Goal: Task Accomplishment & Management: Complete application form

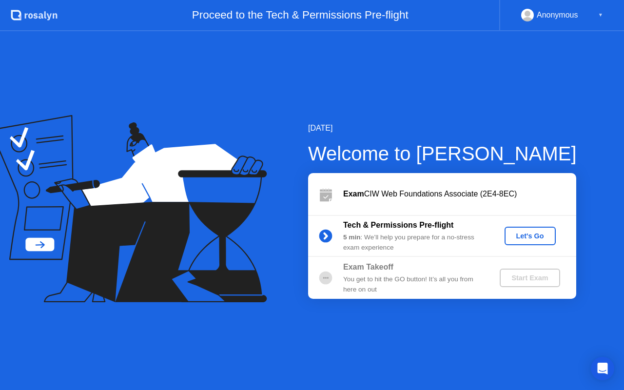
click at [532, 237] on div "Let's Go" at bounding box center [529, 236] width 43 height 8
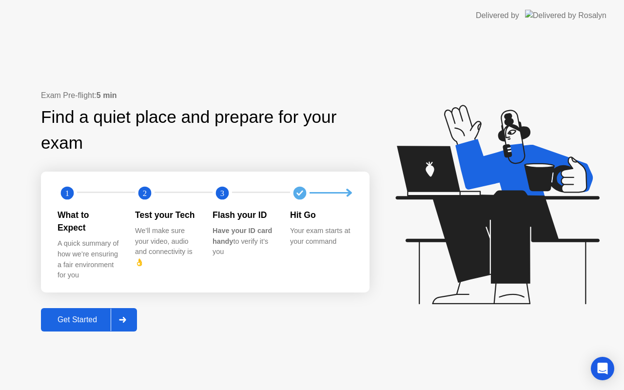
click at [99, 315] on div "Get Started" at bounding box center [77, 319] width 67 height 9
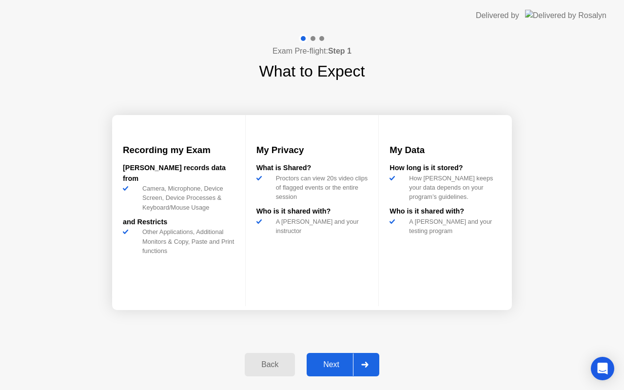
click at [329, 362] on div "Next" at bounding box center [331, 364] width 43 height 9
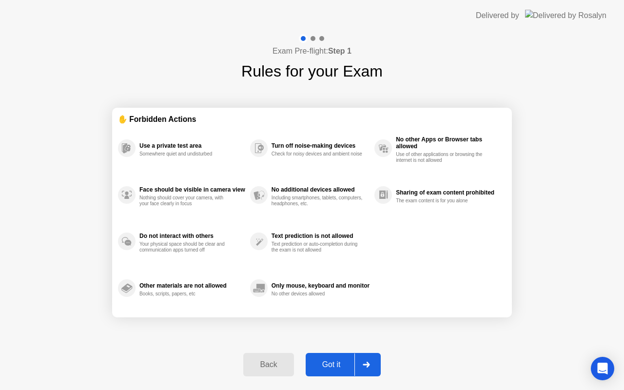
click at [259, 360] on div "Back" at bounding box center [268, 364] width 44 height 9
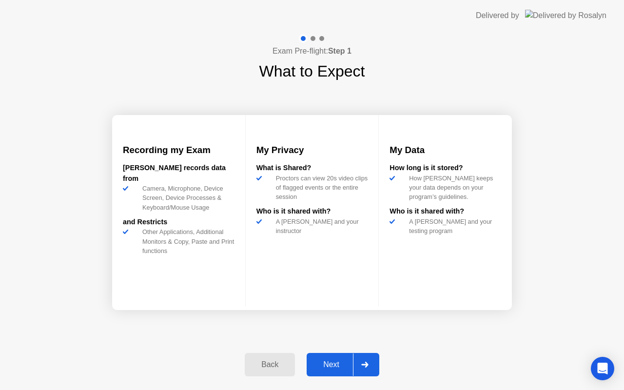
click at [259, 360] on div "Back" at bounding box center [270, 364] width 44 height 9
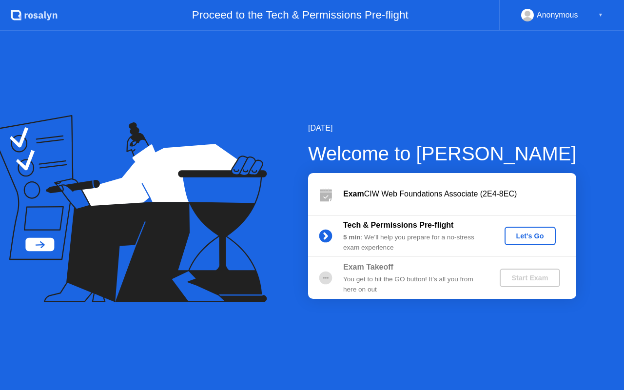
click at [525, 240] on div "Let's Go" at bounding box center [529, 236] width 43 height 8
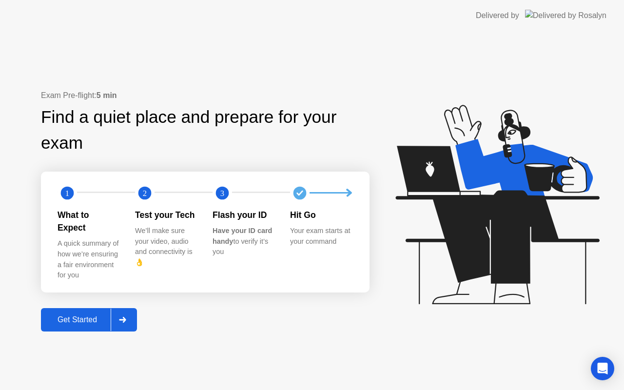
click at [93, 315] on div "Get Started" at bounding box center [77, 319] width 67 height 9
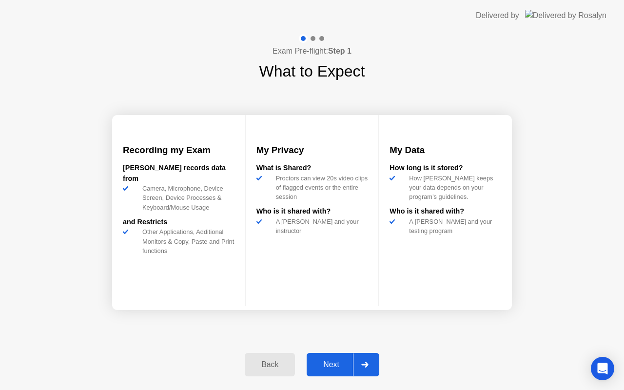
click at [333, 360] on div "Next" at bounding box center [331, 364] width 43 height 9
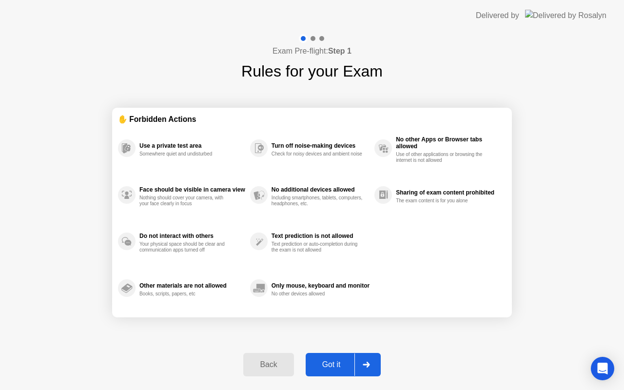
click at [334, 364] on div "Got it" at bounding box center [332, 364] width 46 height 9
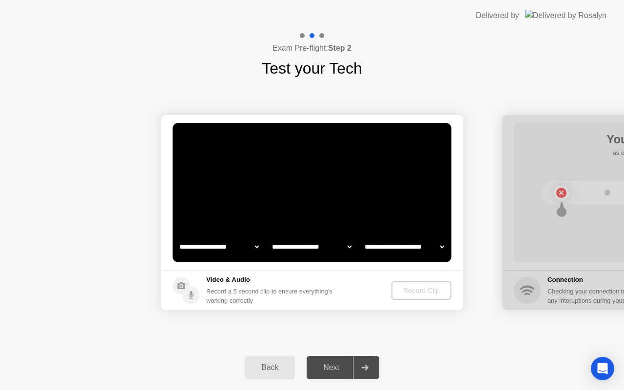
select select "**********"
select select "*******"
click at [406, 290] on div "Record Clip" at bounding box center [422, 291] width 52 height 8
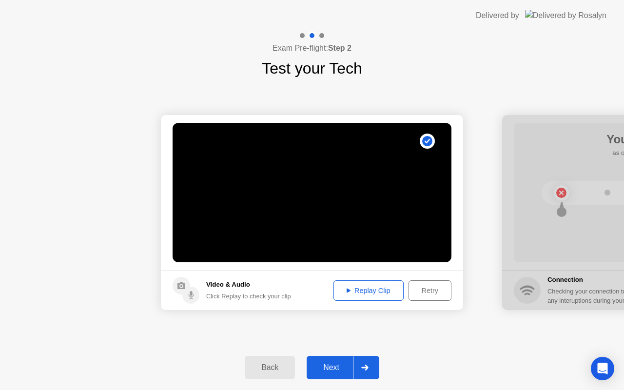
click at [367, 292] on div "Replay Clip" at bounding box center [368, 291] width 63 height 8
click at [334, 368] on div "Next" at bounding box center [331, 367] width 43 height 9
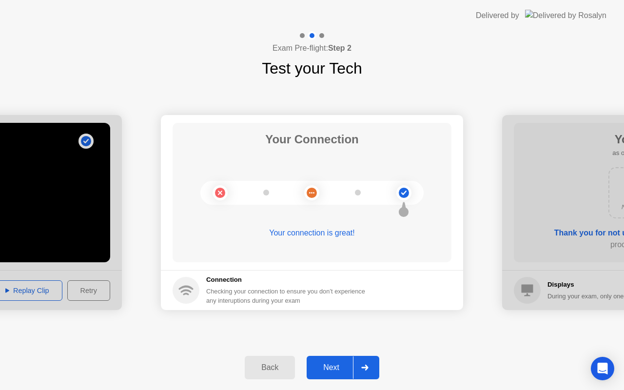
click at [334, 368] on div "Next" at bounding box center [331, 367] width 43 height 9
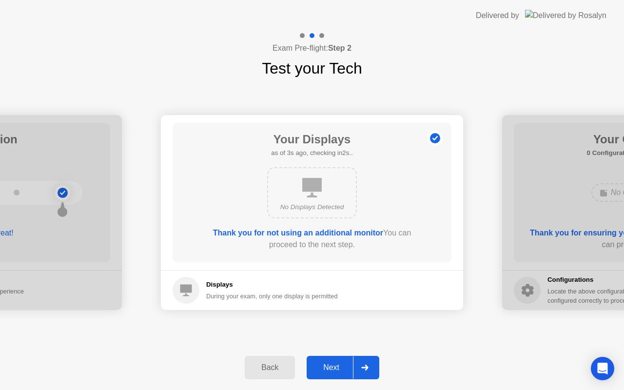
click at [334, 368] on div "Next" at bounding box center [331, 367] width 43 height 9
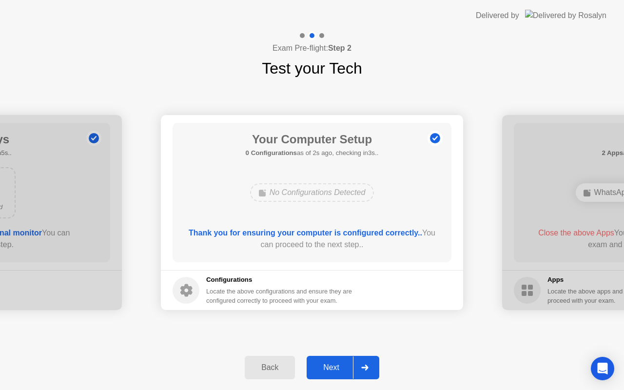
click at [334, 368] on div "Next" at bounding box center [331, 367] width 43 height 9
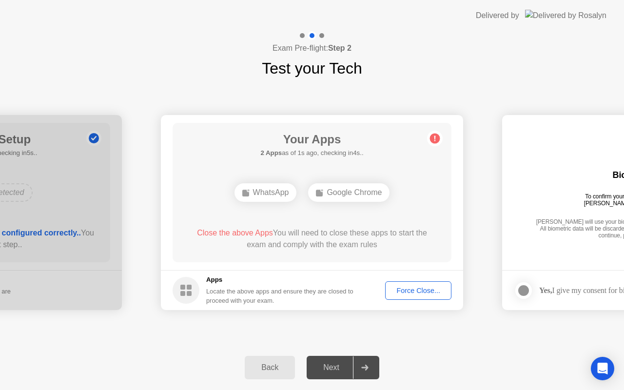
click at [404, 290] on div "Force Close..." at bounding box center [418, 291] width 59 height 8
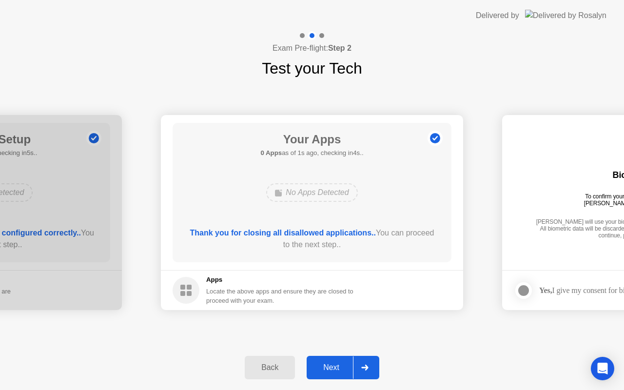
click at [334, 365] on div "Next" at bounding box center [331, 367] width 43 height 9
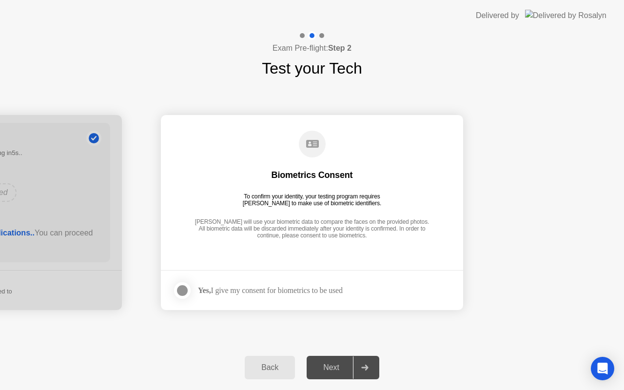
click at [299, 291] on div "Yes, I give my consent for biometrics to be used" at bounding box center [270, 290] width 145 height 9
click at [185, 290] on div at bounding box center [182, 291] width 12 height 12
click at [338, 367] on div "Next" at bounding box center [331, 367] width 43 height 9
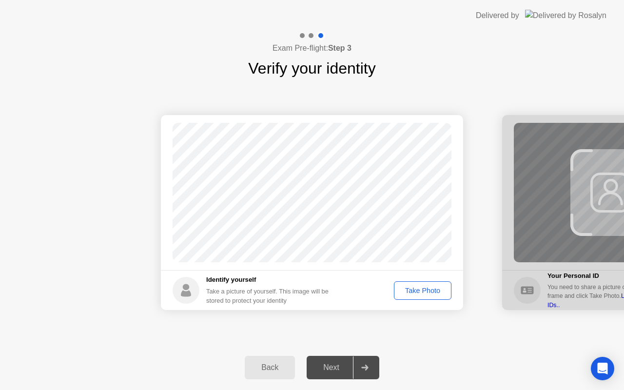
click at [413, 290] on div "Take Photo" at bounding box center [422, 291] width 51 height 8
click at [335, 370] on div "Next" at bounding box center [331, 367] width 43 height 9
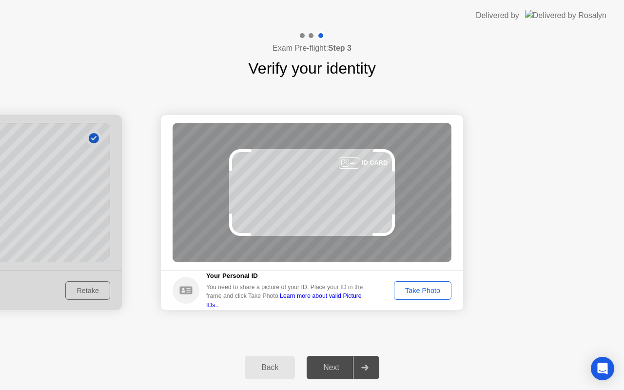
click at [424, 290] on div "Take Photo" at bounding box center [422, 291] width 51 height 8
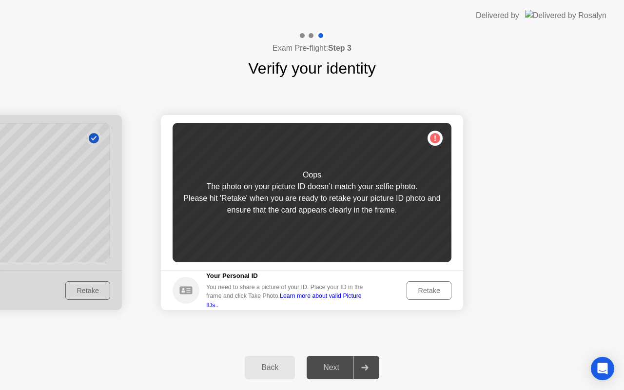
click at [421, 290] on div "Retake" at bounding box center [429, 291] width 38 height 8
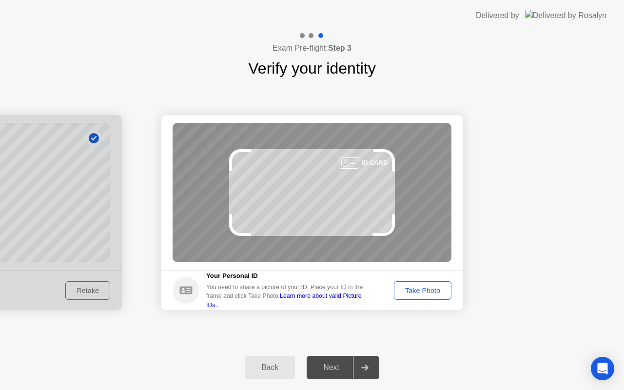
click at [421, 290] on div "Take Photo" at bounding box center [422, 291] width 51 height 8
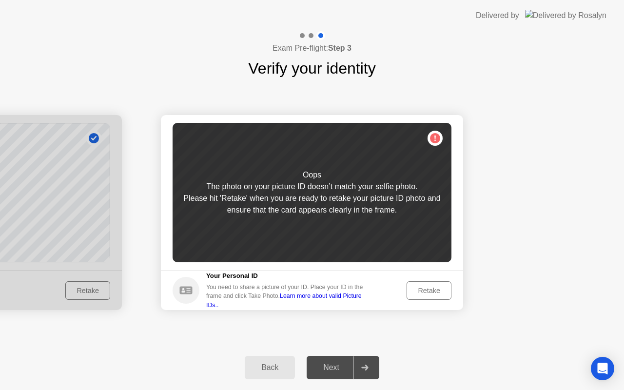
click at [421, 290] on div "Retake" at bounding box center [429, 291] width 38 height 8
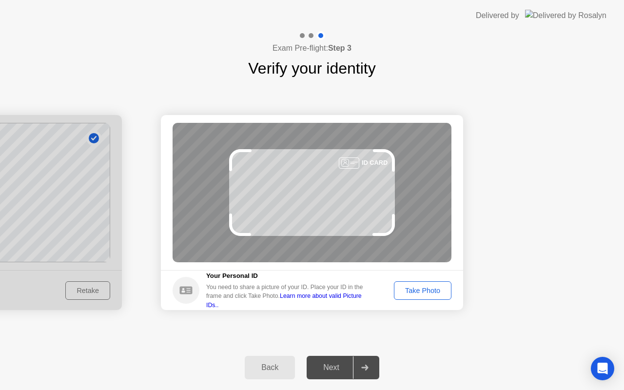
click at [258, 369] on div "Back" at bounding box center [270, 367] width 44 height 9
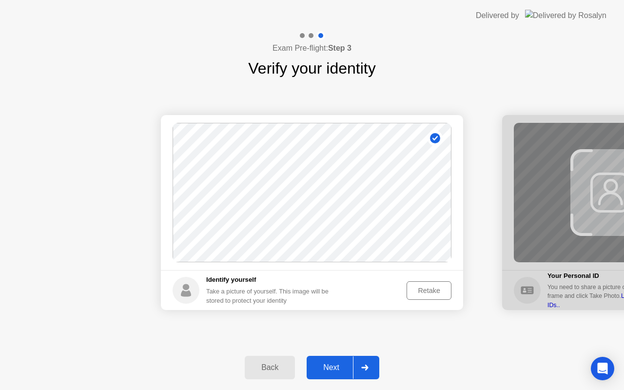
click at [421, 289] on div "Retake" at bounding box center [429, 291] width 38 height 8
click at [425, 291] on div "Take Photo" at bounding box center [422, 291] width 51 height 8
click at [343, 369] on div "Next" at bounding box center [331, 367] width 43 height 9
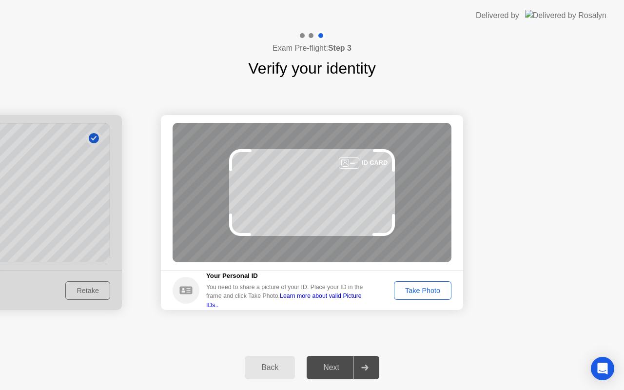
click at [425, 293] on div "Take Photo" at bounding box center [422, 291] width 51 height 8
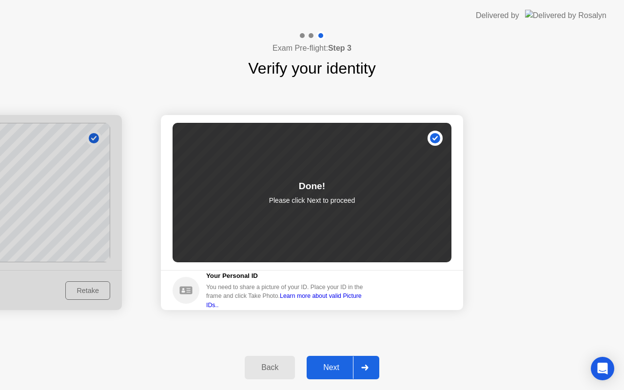
click at [334, 367] on div "Next" at bounding box center [331, 367] width 43 height 9
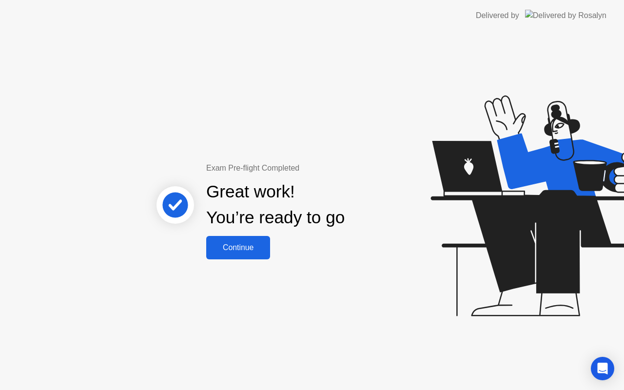
click at [249, 243] on div "Continue" at bounding box center [238, 247] width 58 height 9
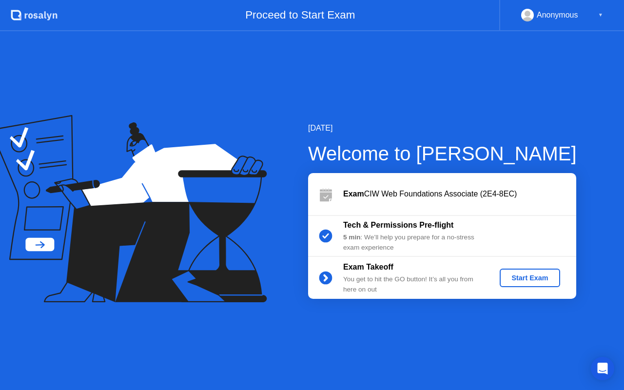
click at [525, 276] on div "Start Exam" at bounding box center [530, 278] width 52 height 8
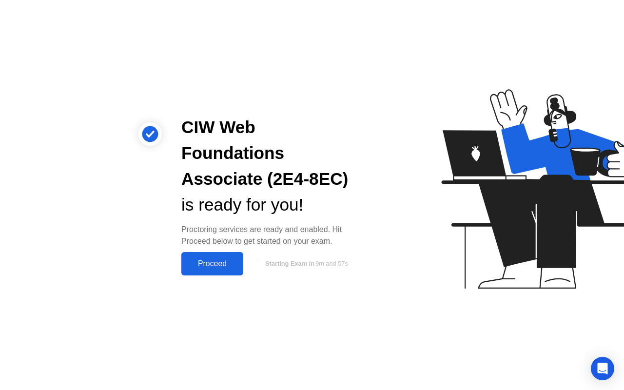
click at [216, 259] on div "Proceed" at bounding box center [212, 263] width 56 height 9
